Goal: Obtain resource: Obtain resource

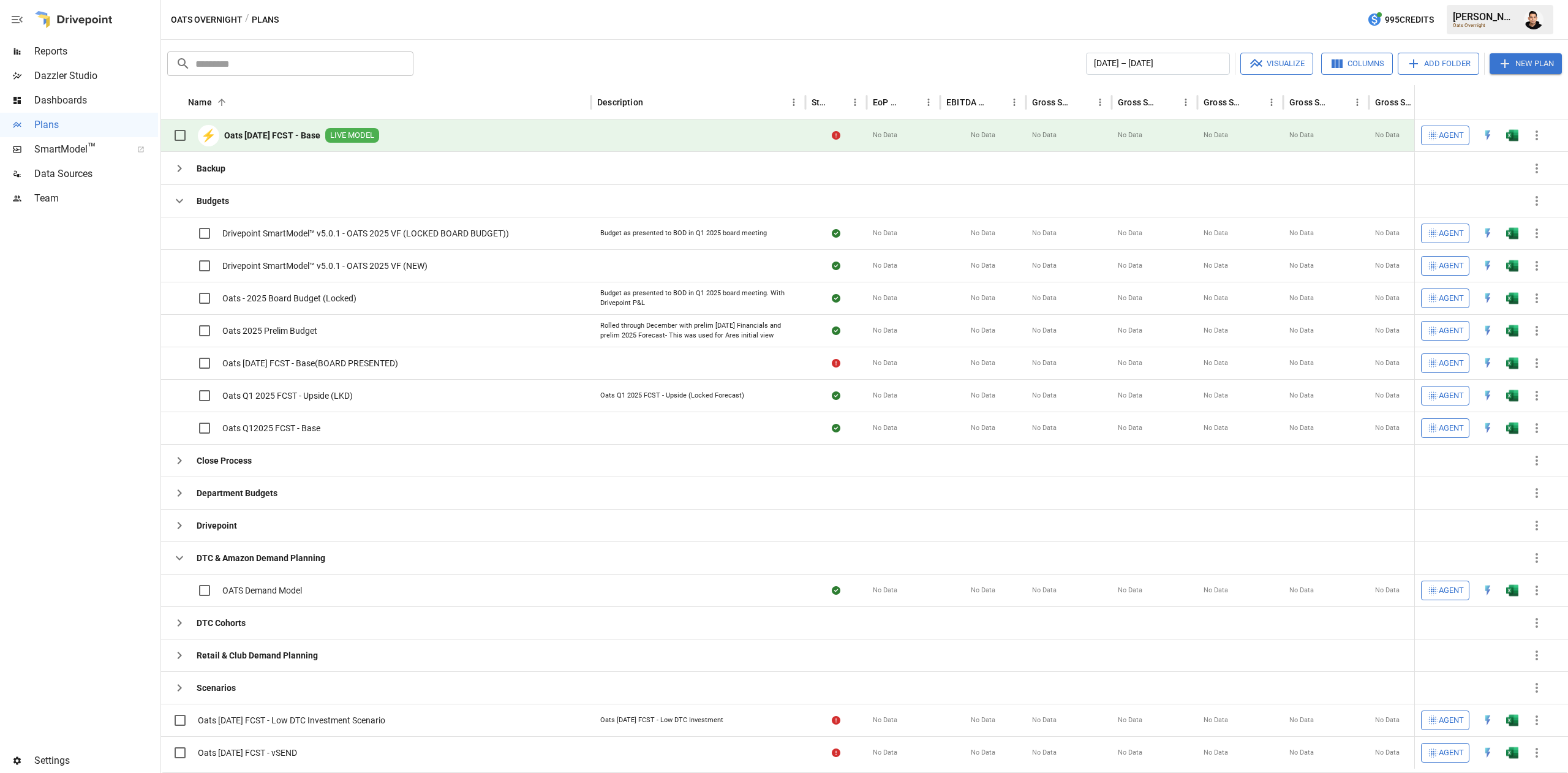
click at [50, 453] on div at bounding box center [79, 480] width 158 height 538
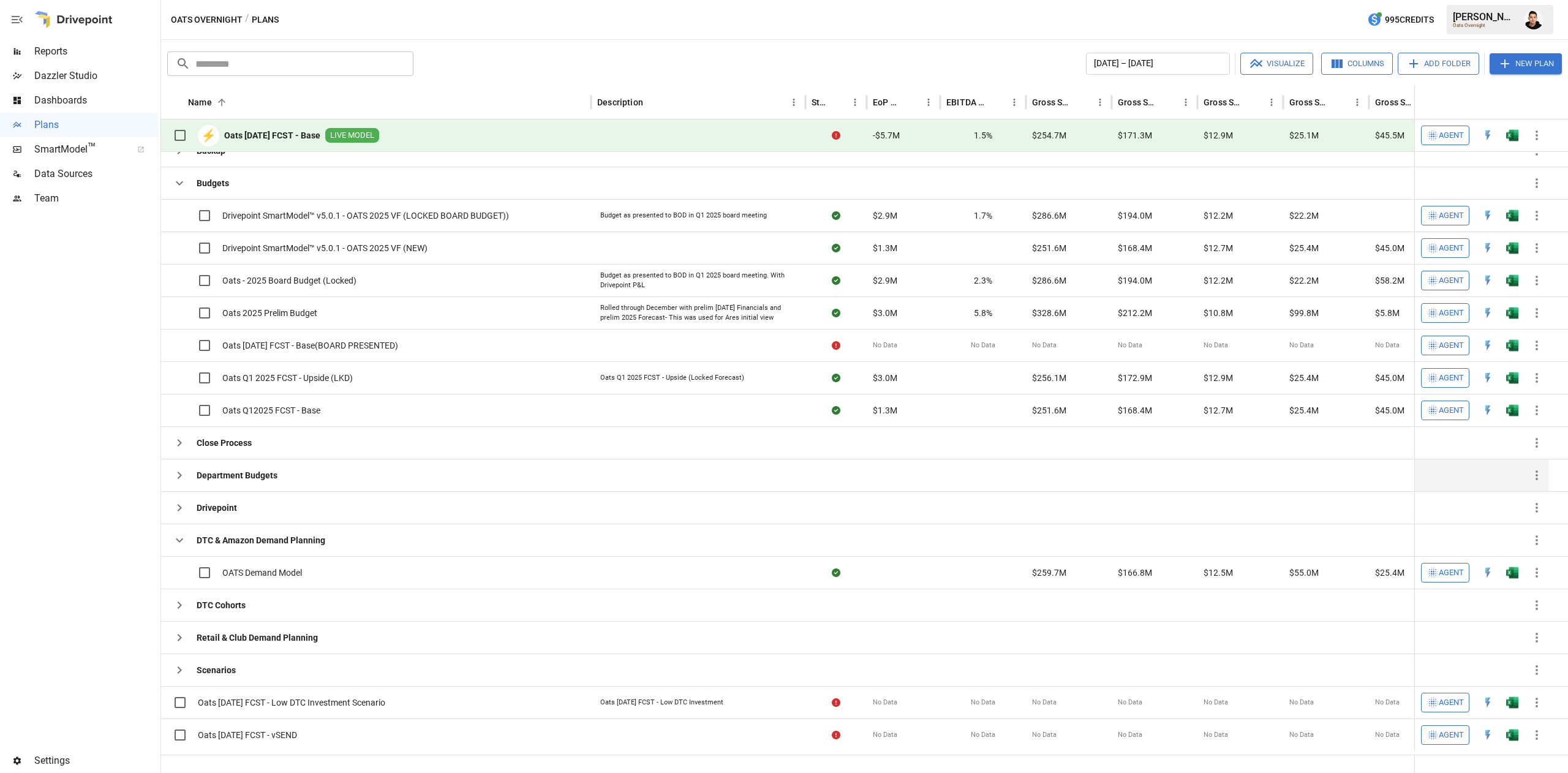
click at [174, 480] on icon "button" at bounding box center [179, 475] width 14 height 14
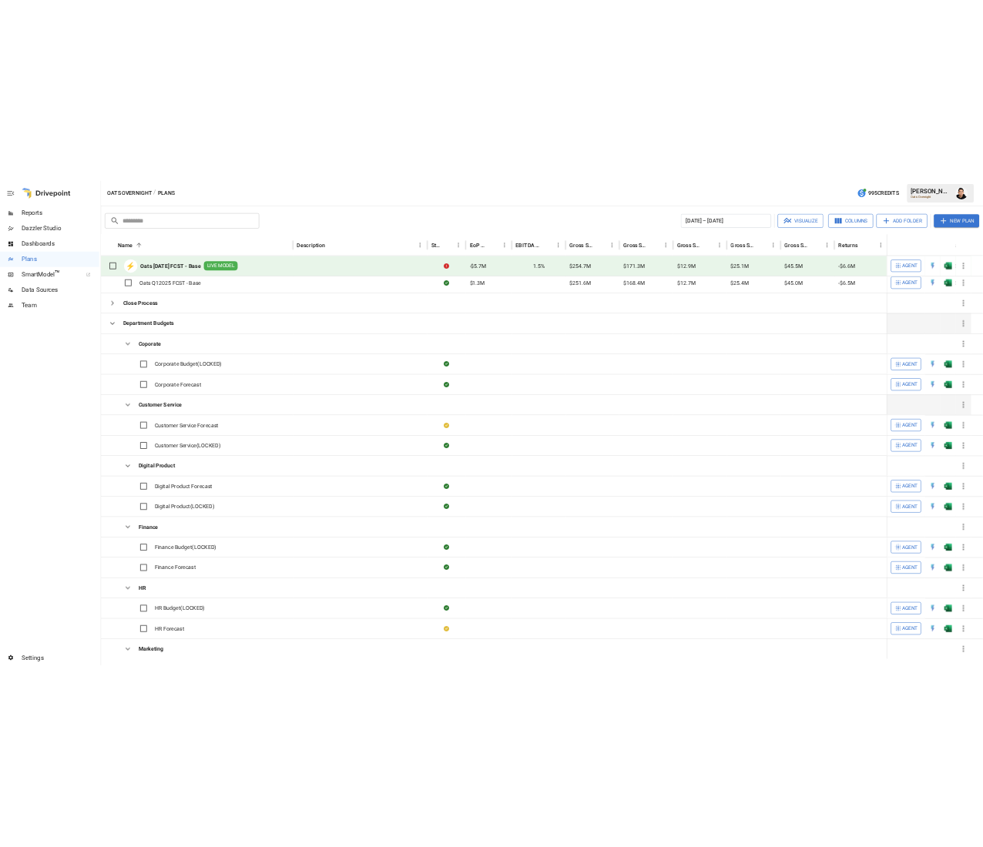
scroll to position [291, 0]
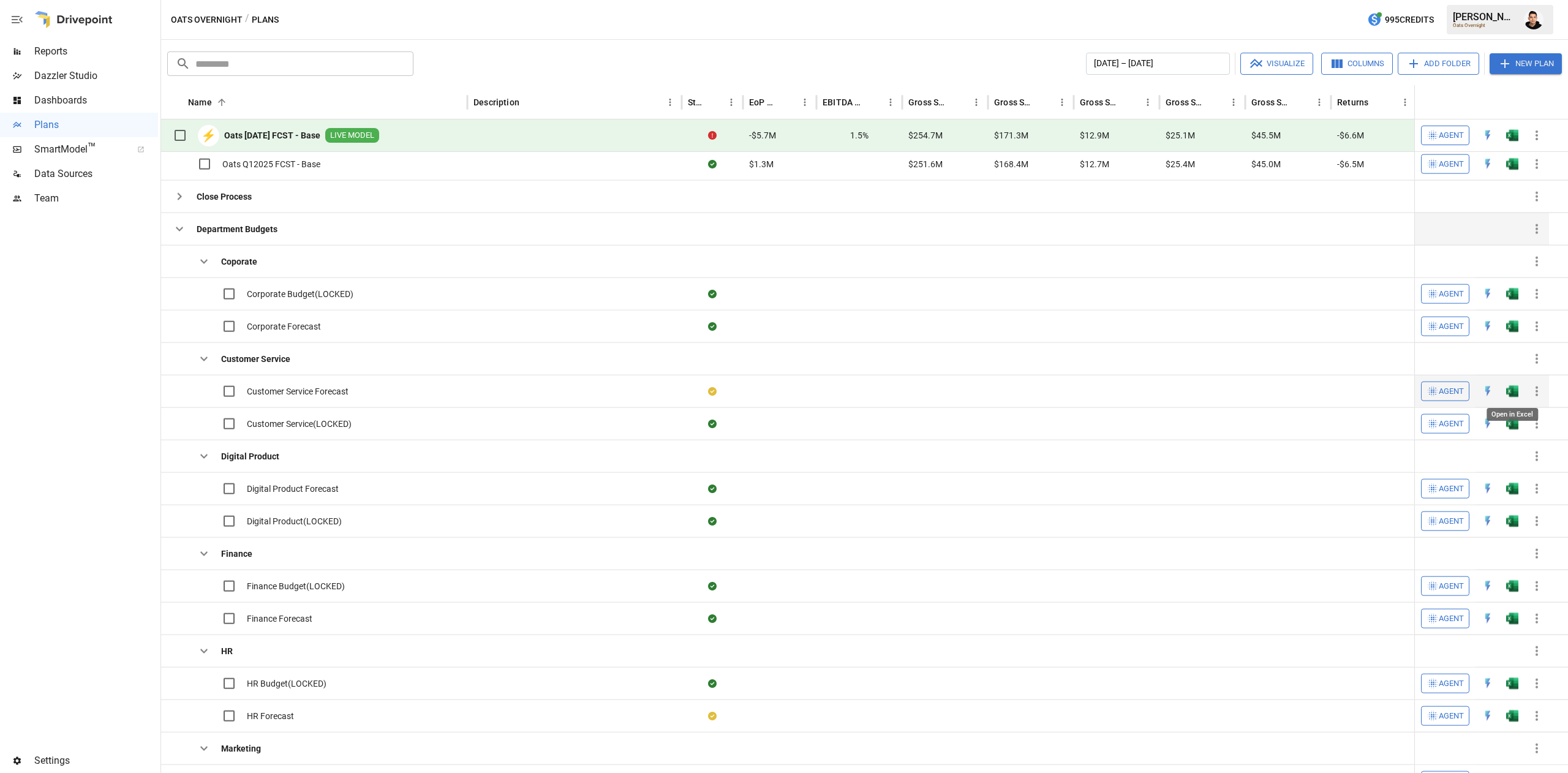
click at [1516, 73] on img "Open in Excel" at bounding box center [1512, 66] width 12 height 12
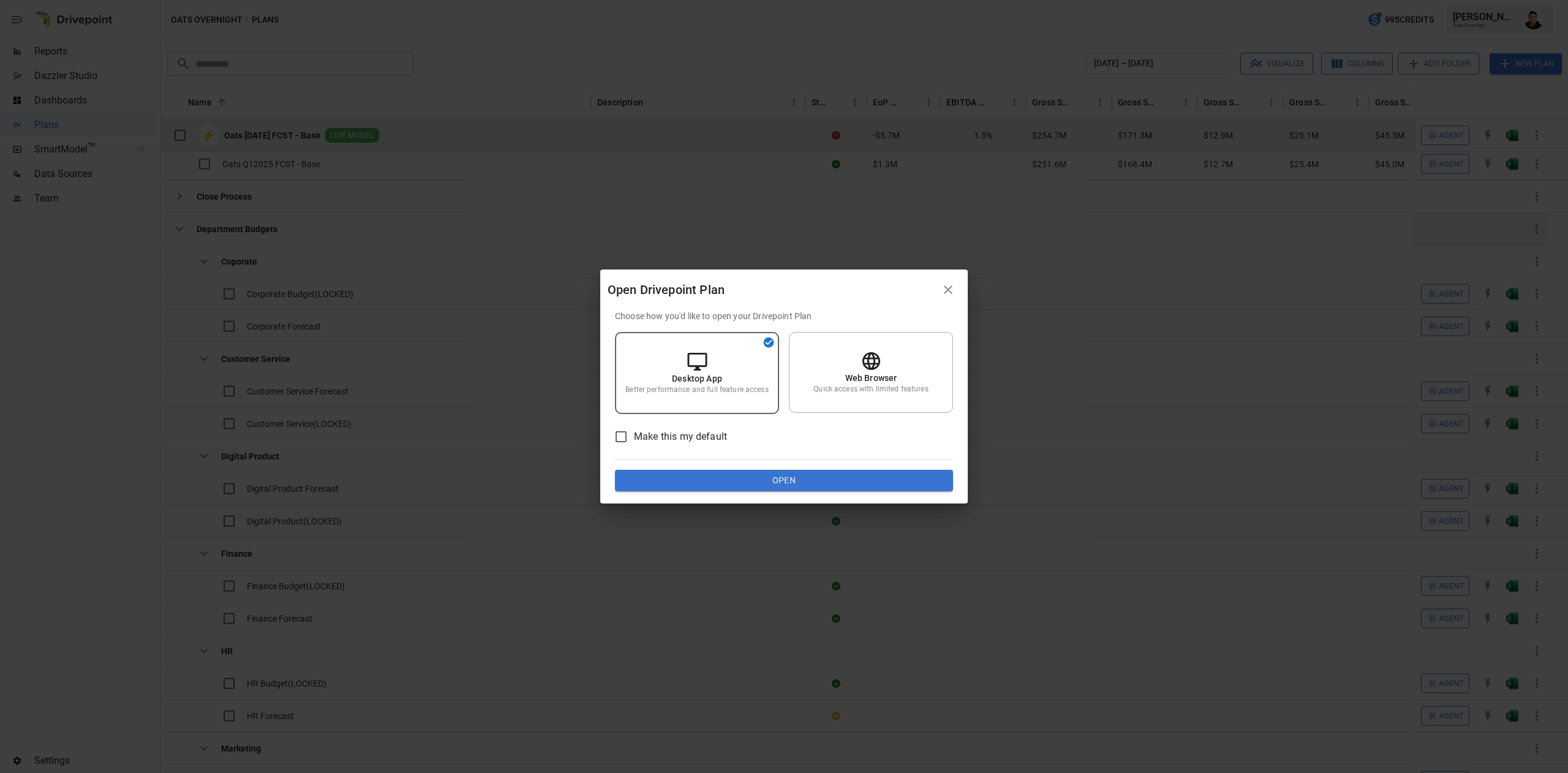
click at [760, 473] on button "Open" at bounding box center [783, 481] width 338 height 22
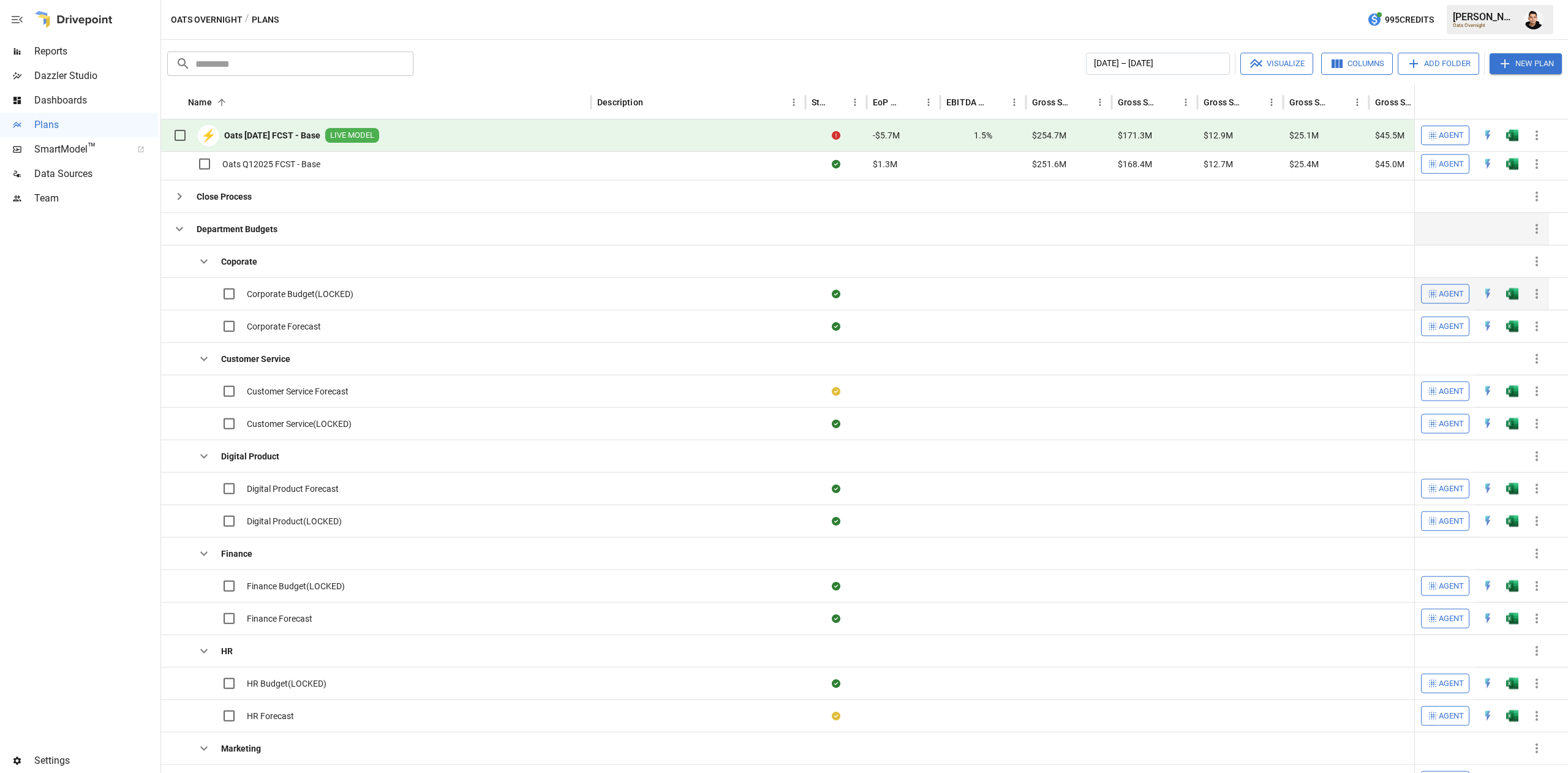
click at [1515, 73] on img "Open in Excel" at bounding box center [1512, 66] width 12 height 12
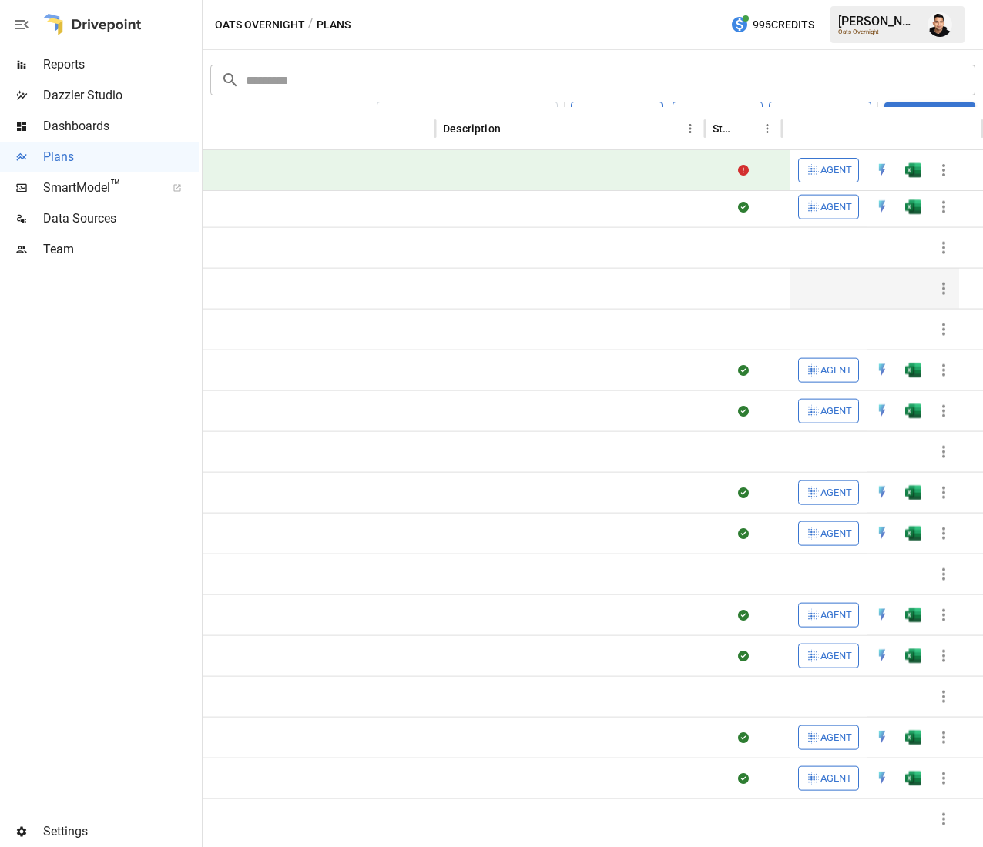
scroll to position [0, 519]
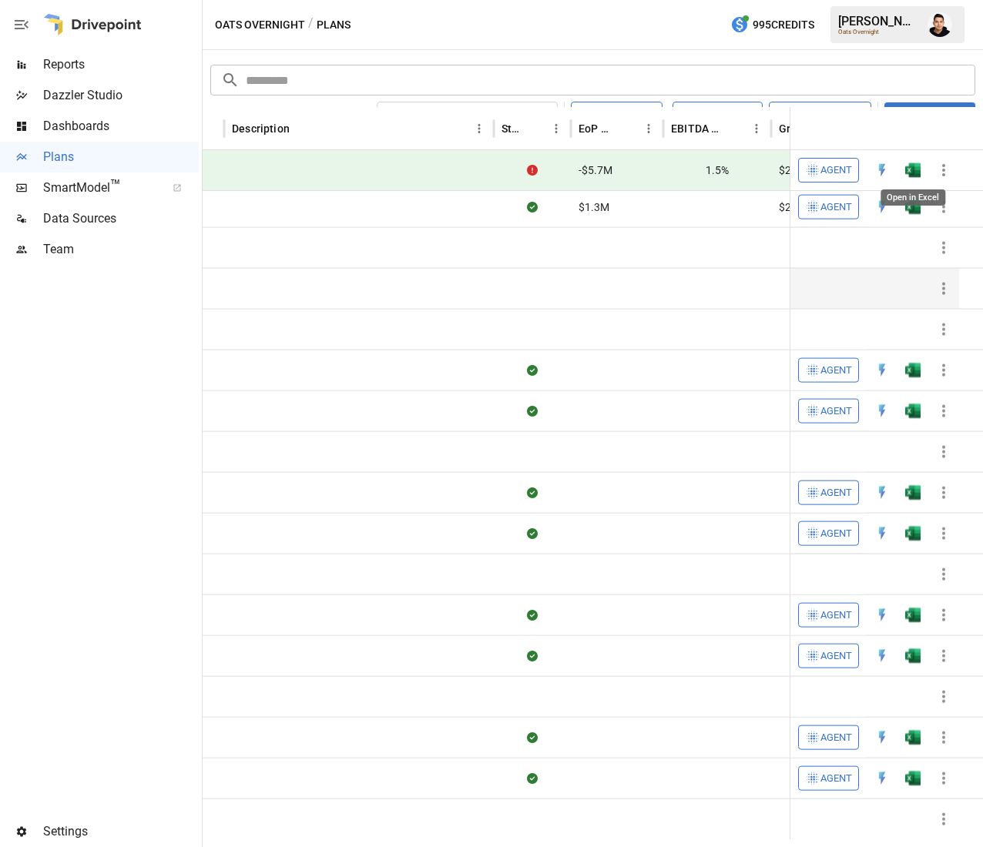
click at [907, 174] on img "Open in Excel" at bounding box center [912, 170] width 15 height 15
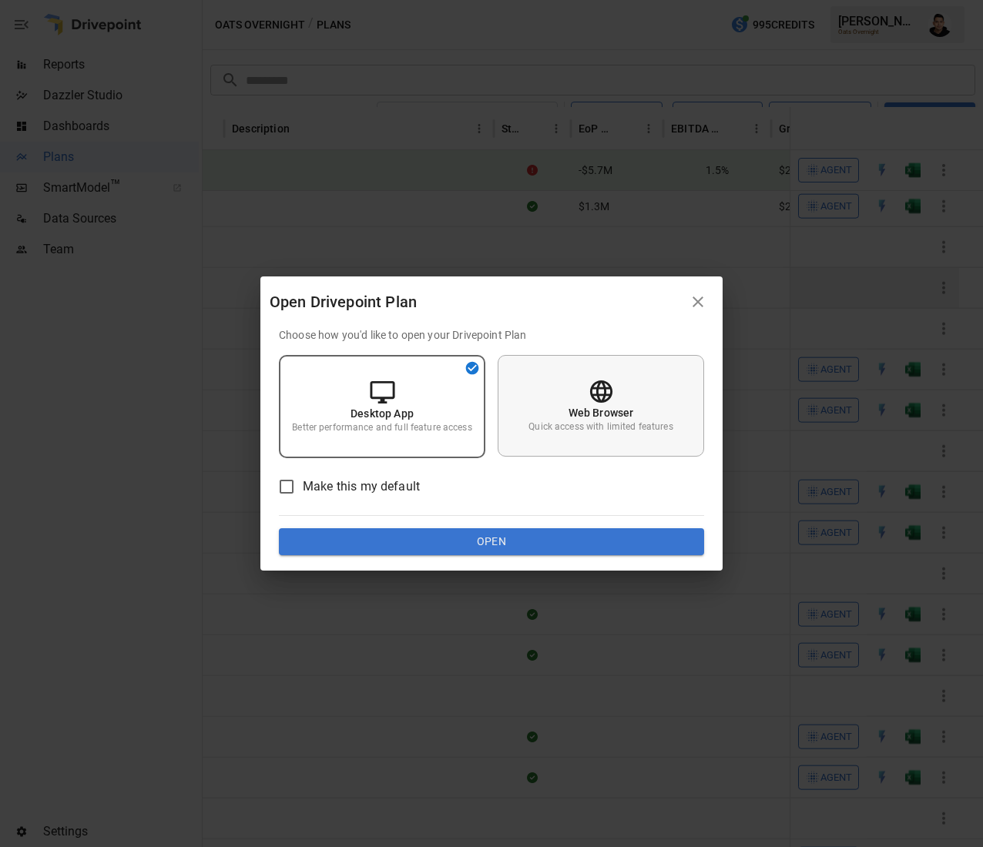
click at [608, 410] on p "Web Browser" at bounding box center [600, 412] width 65 height 15
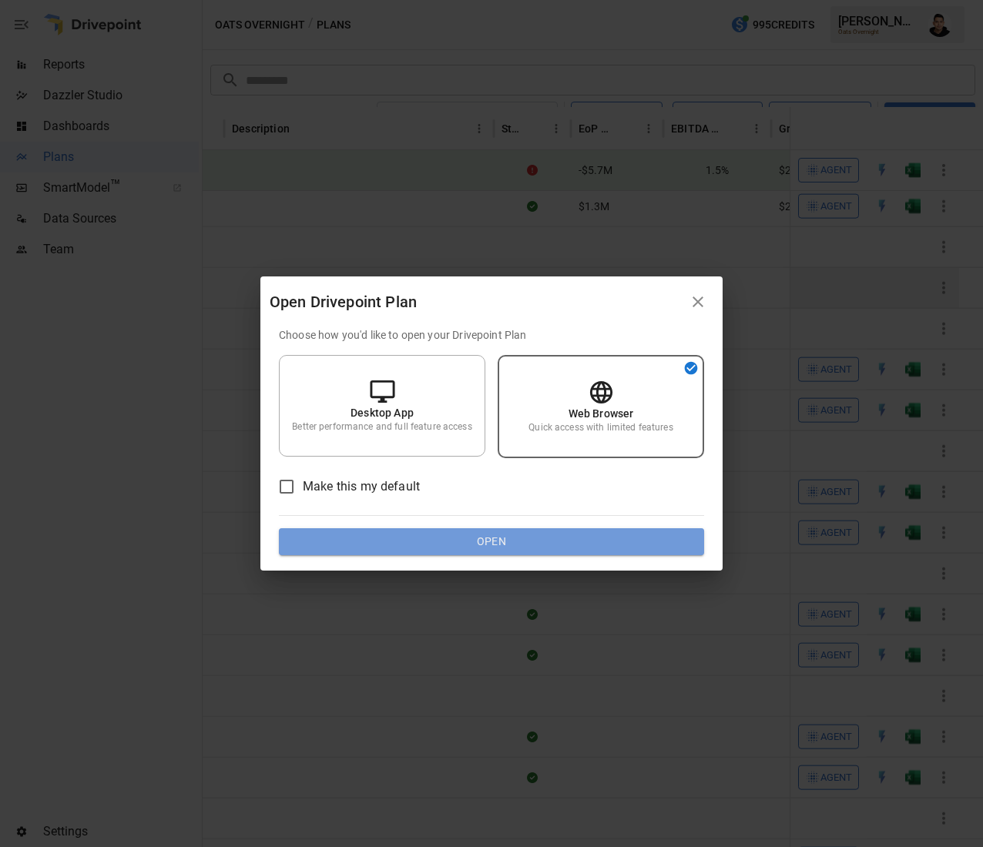
click at [533, 551] on button "Open" at bounding box center [491, 542] width 425 height 28
